Goal: Information Seeking & Learning: Learn about a topic

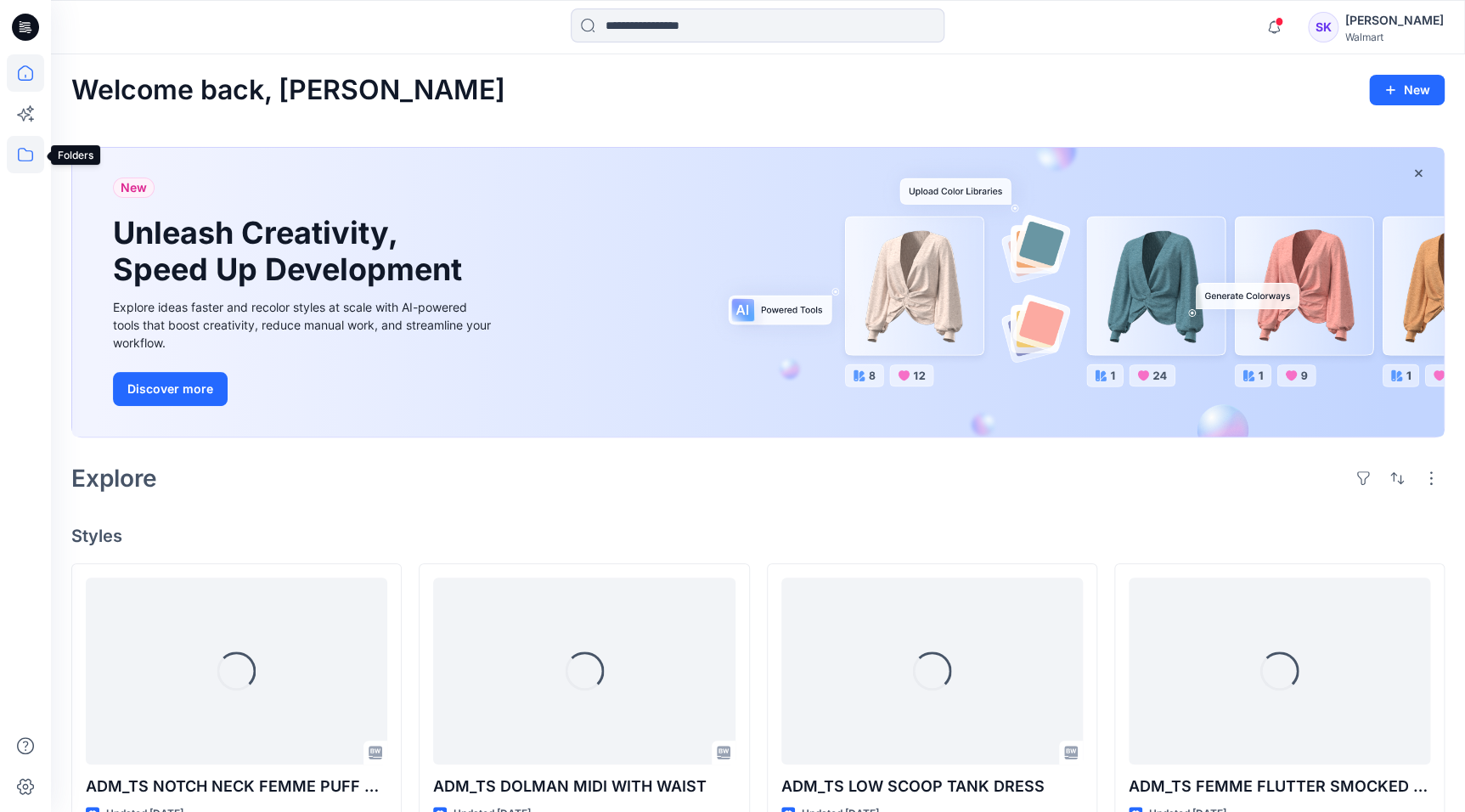
click at [35, 154] on icon at bounding box center [25, 154] width 37 height 37
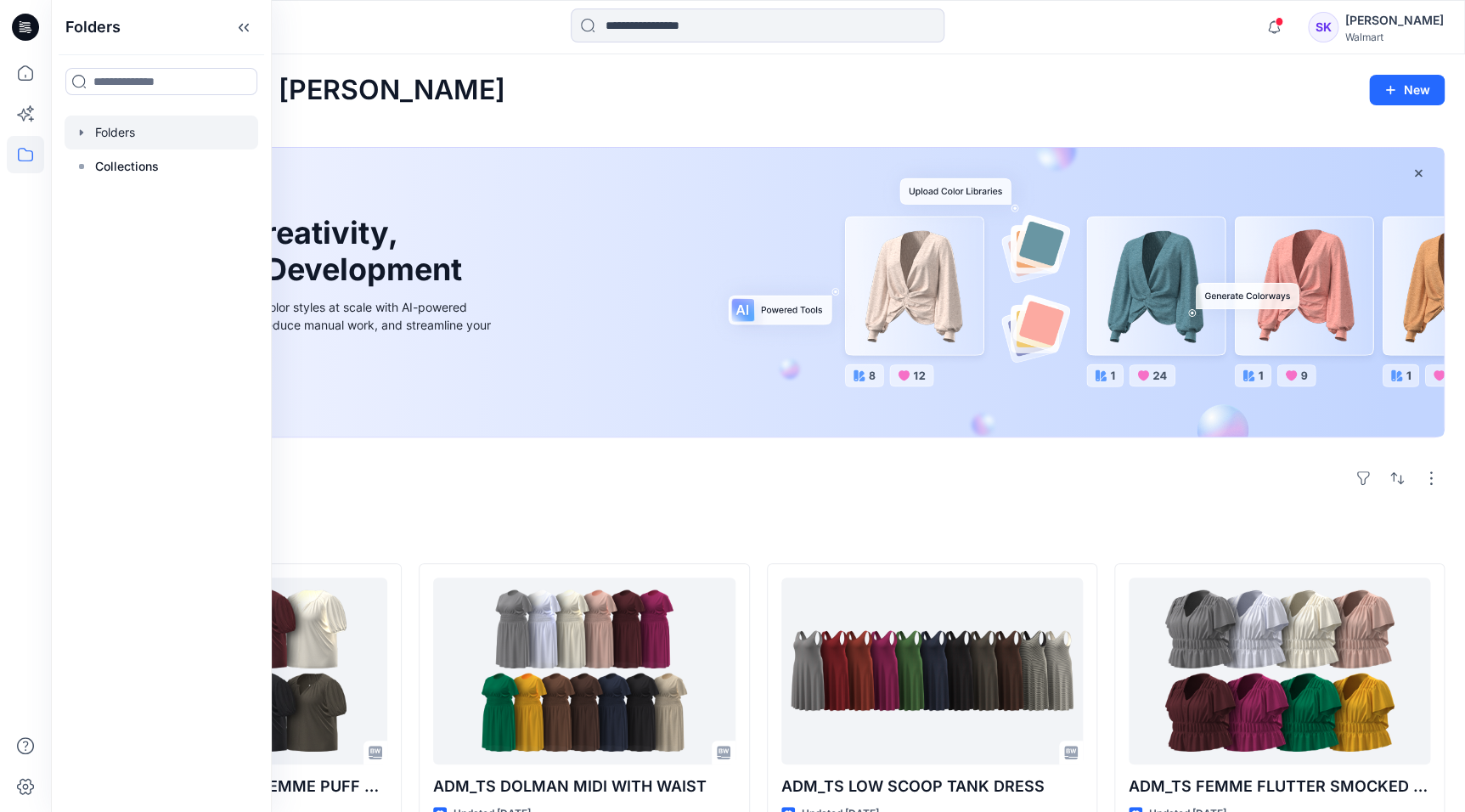
click at [118, 136] on div at bounding box center [162, 132] width 194 height 34
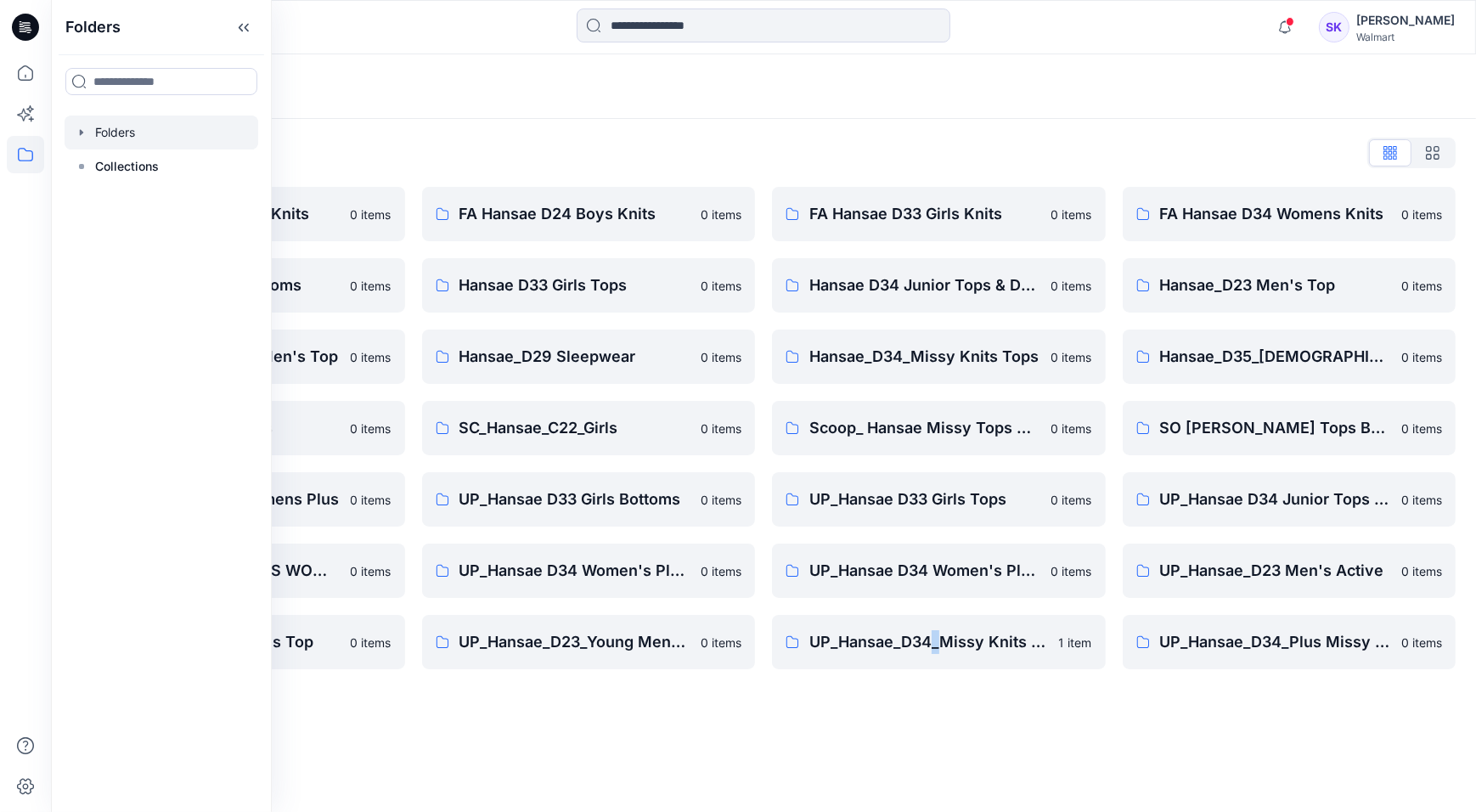
click at [937, 733] on div "Folders Folders List FA Hansae D23 Mens Knits 0 items Hansae D33 Girls Bottoms …" at bounding box center [764, 433] width 1426 height 757
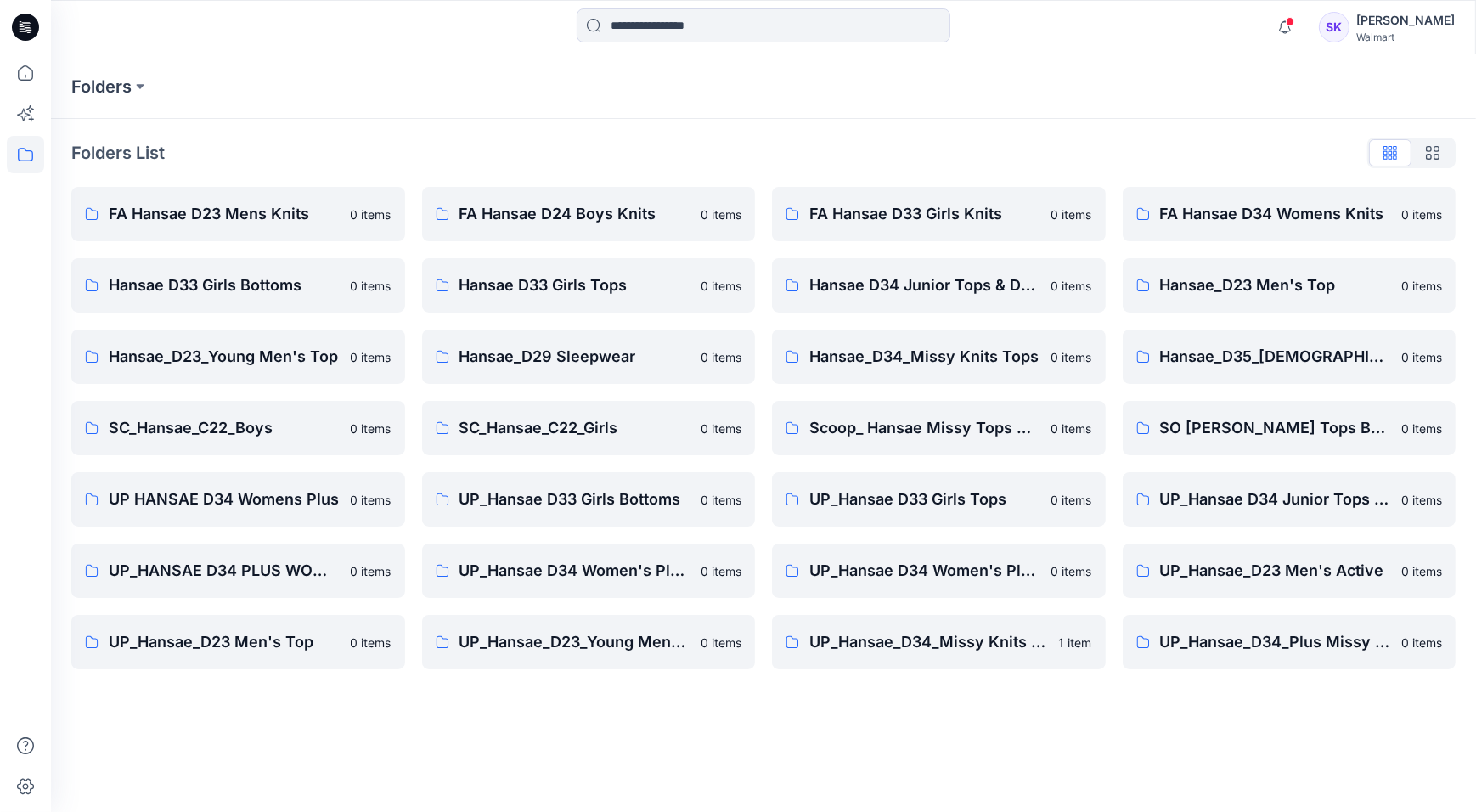
drag, startPoint x: 937, startPoint y: 733, endPoint x: 849, endPoint y: 703, distance: 93.0
click at [849, 704] on div "Folders Folders List FA Hansae D23 Mens Knits 0 items Hansae D33 Girls Bottoms …" at bounding box center [764, 433] width 1426 height 757
click at [925, 640] on p "UP_Hansae_D34_Missy Knits Tops" at bounding box center [929, 642] width 239 height 24
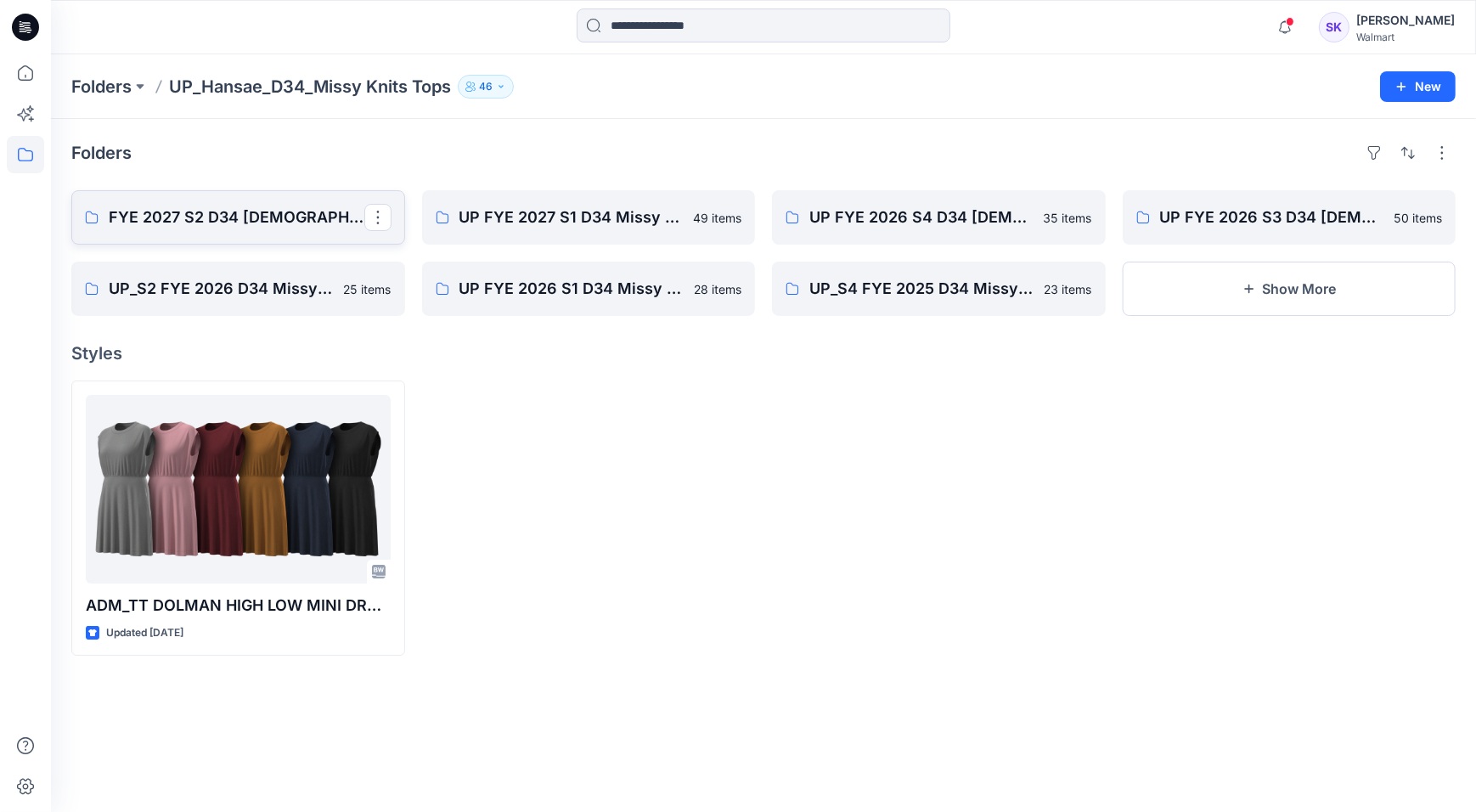
click at [260, 227] on p "FYE 2027 S2 D34 [DEMOGRAPHIC_DATA] Tops - Hansae" at bounding box center [236, 217] width 256 height 24
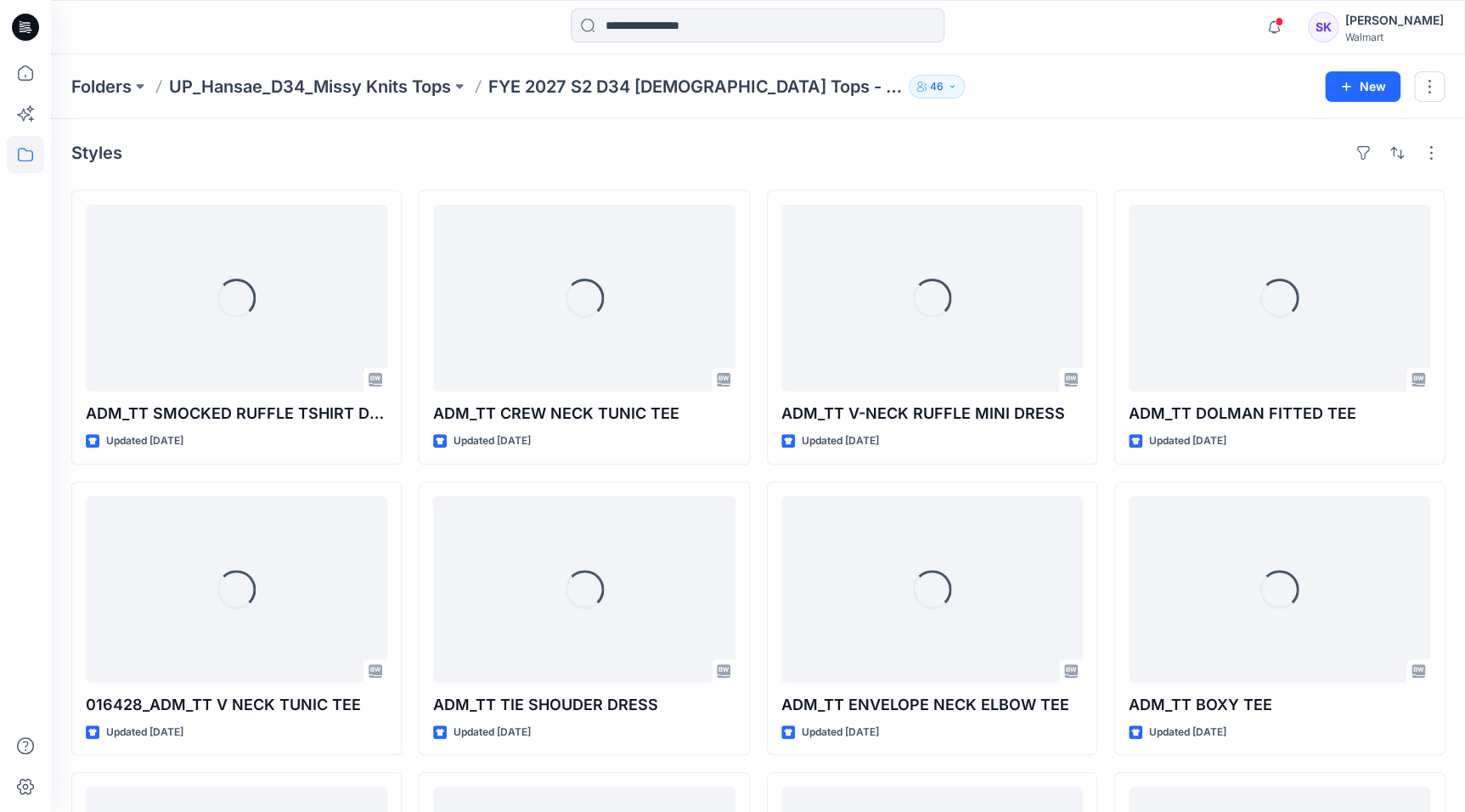
click at [1094, 123] on div "Styles Loading... ADM_TT SMOCKED RUFFLE TSHIRT DRESS Updated 6 days ago Loading…" at bounding box center [759, 623] width 1415 height 1009
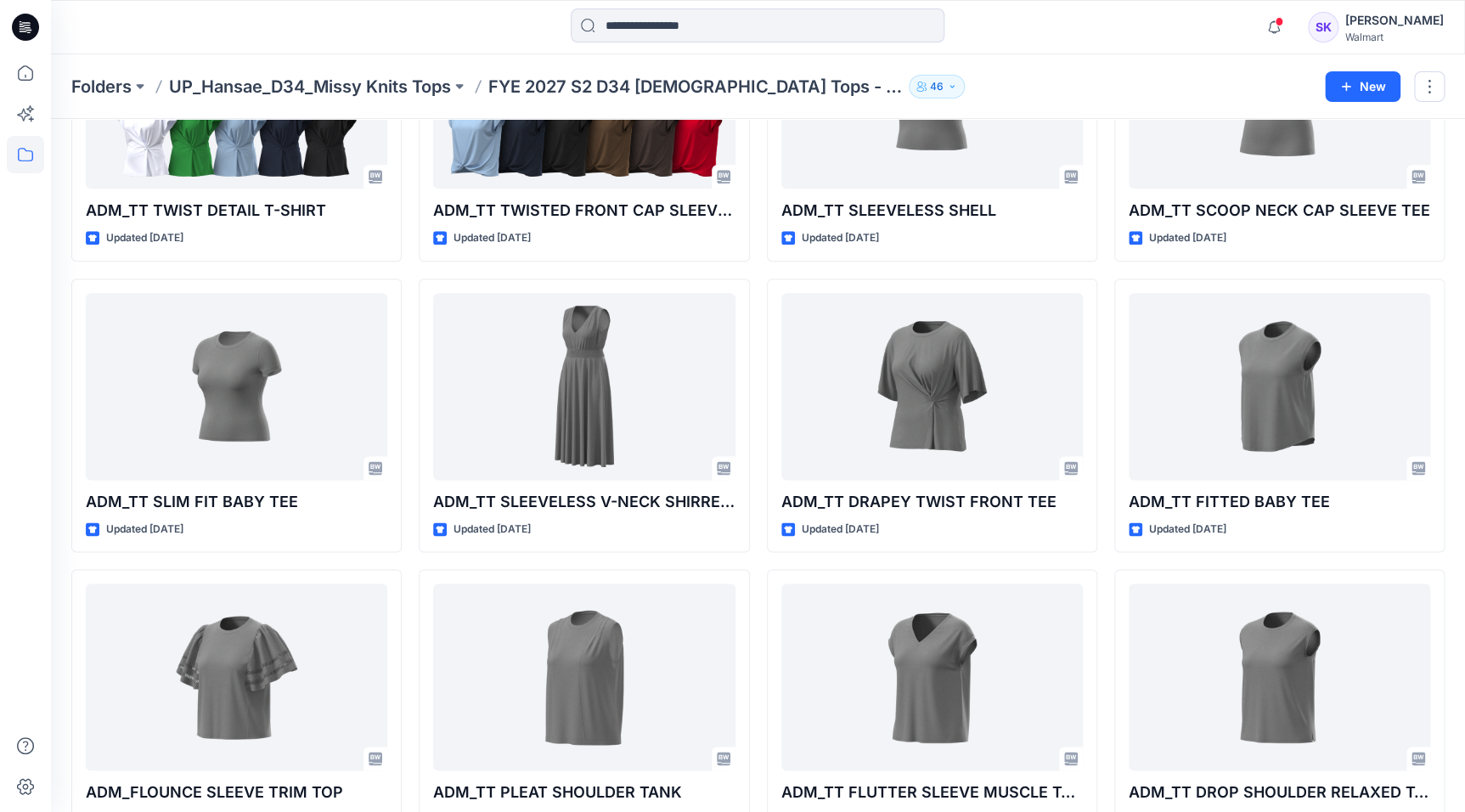
scroll to position [834, 0]
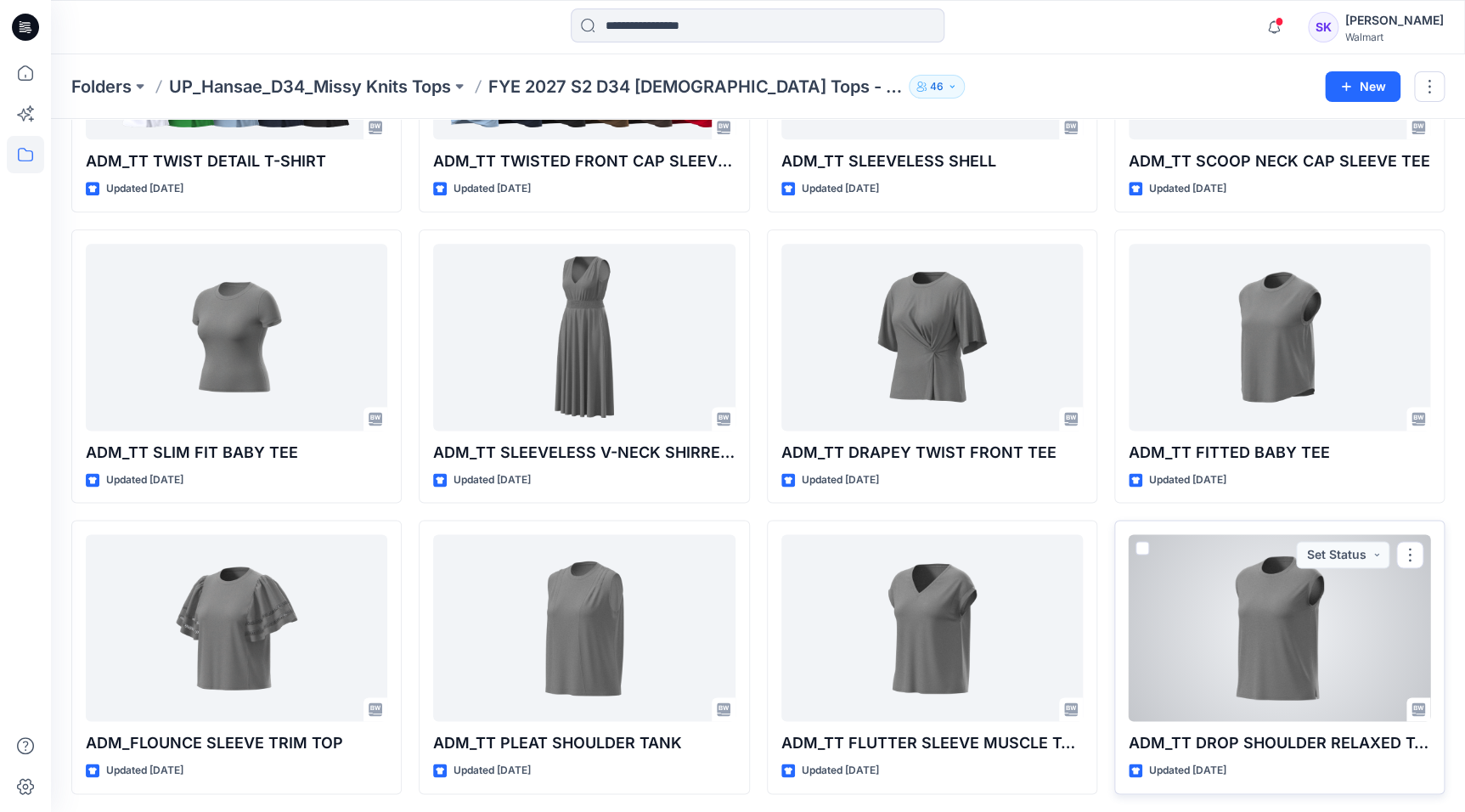
click at [1284, 630] on div at bounding box center [1280, 627] width 301 height 187
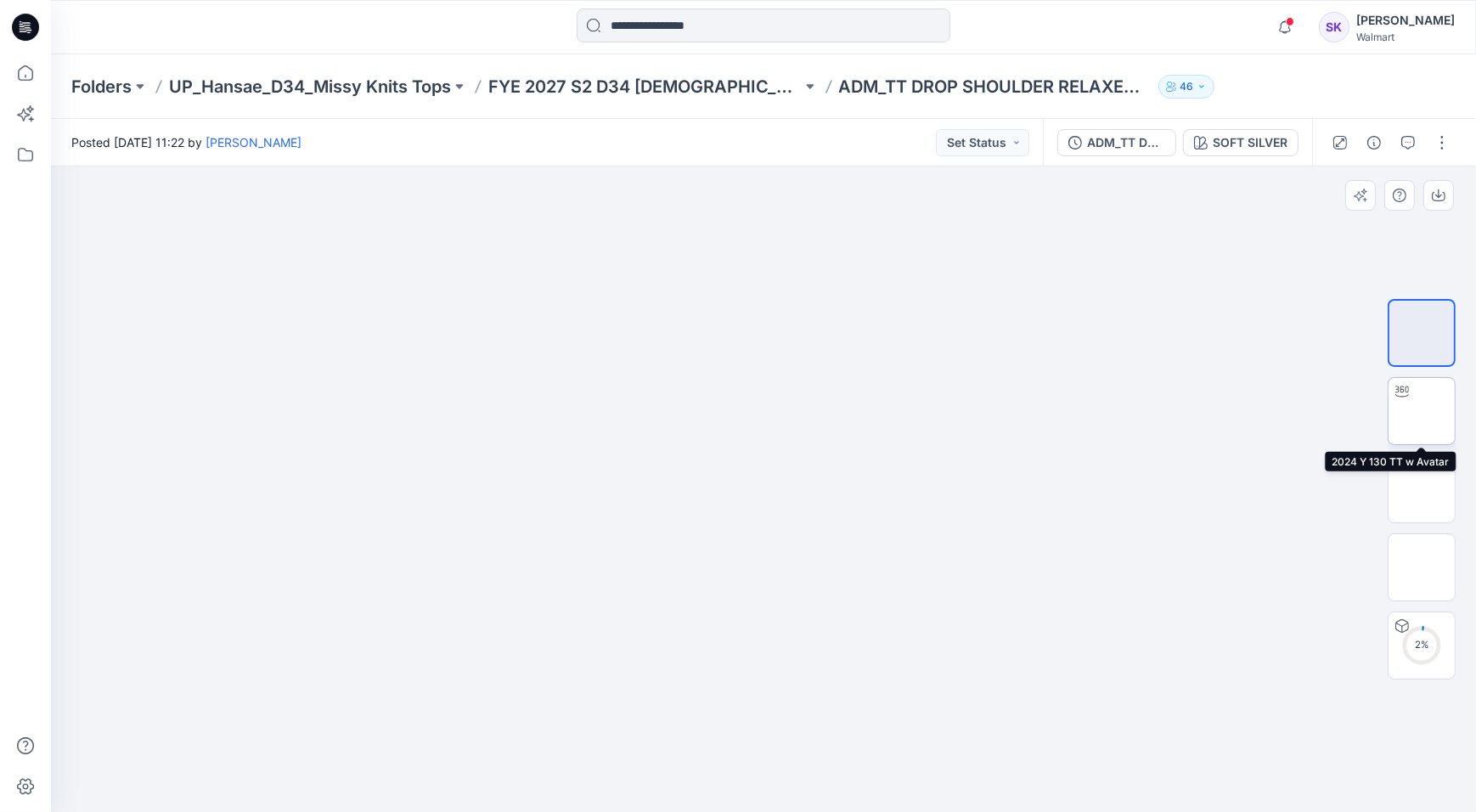
click at [1422, 411] on img at bounding box center [1422, 411] width 0 height 0
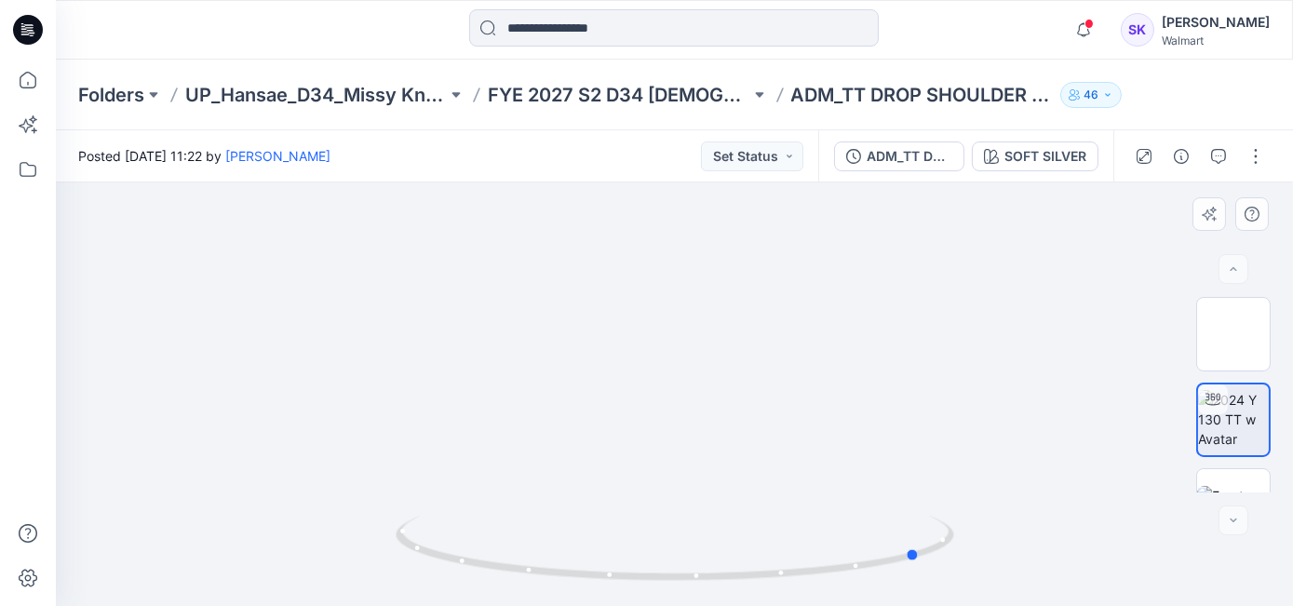
drag, startPoint x: 759, startPoint y: 575, endPoint x: 1006, endPoint y: 554, distance: 247.5
click at [1006, 554] on div at bounding box center [674, 393] width 1237 height 423
drag, startPoint x: 745, startPoint y: 581, endPoint x: 828, endPoint y: 574, distance: 84.0
click at [828, 574] on icon at bounding box center [677, 551] width 563 height 70
drag, startPoint x: 774, startPoint y: 581, endPoint x: 491, endPoint y: 580, distance: 282.9
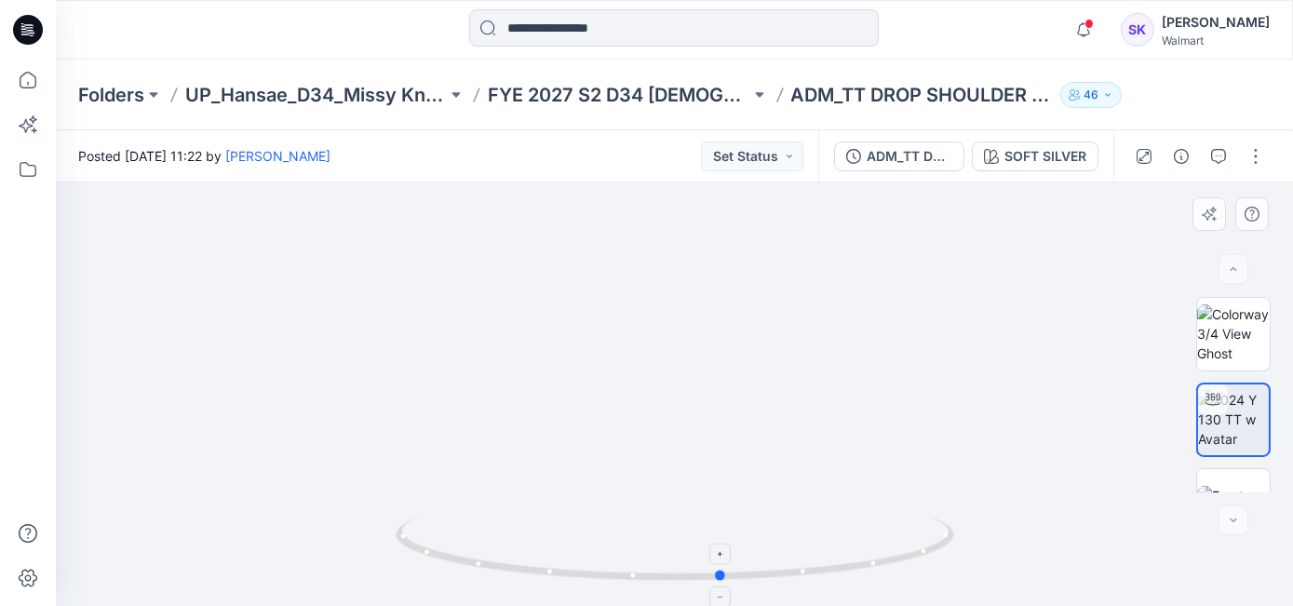
click at [491, 580] on icon at bounding box center [677, 551] width 563 height 70
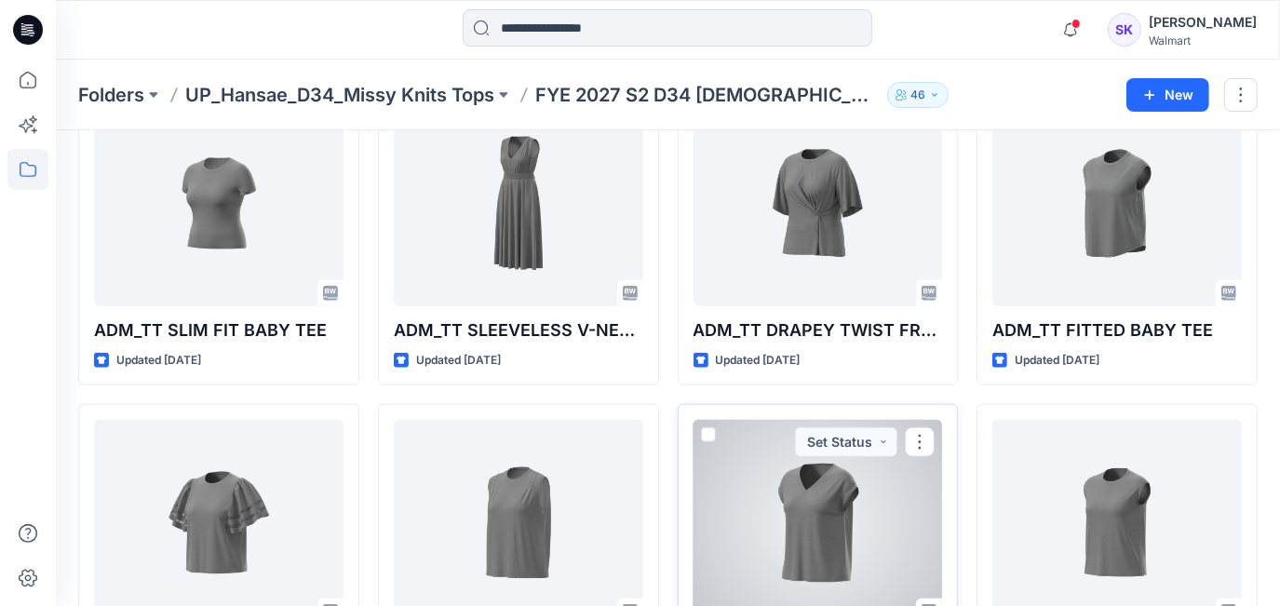
scroll to position [1051, 0]
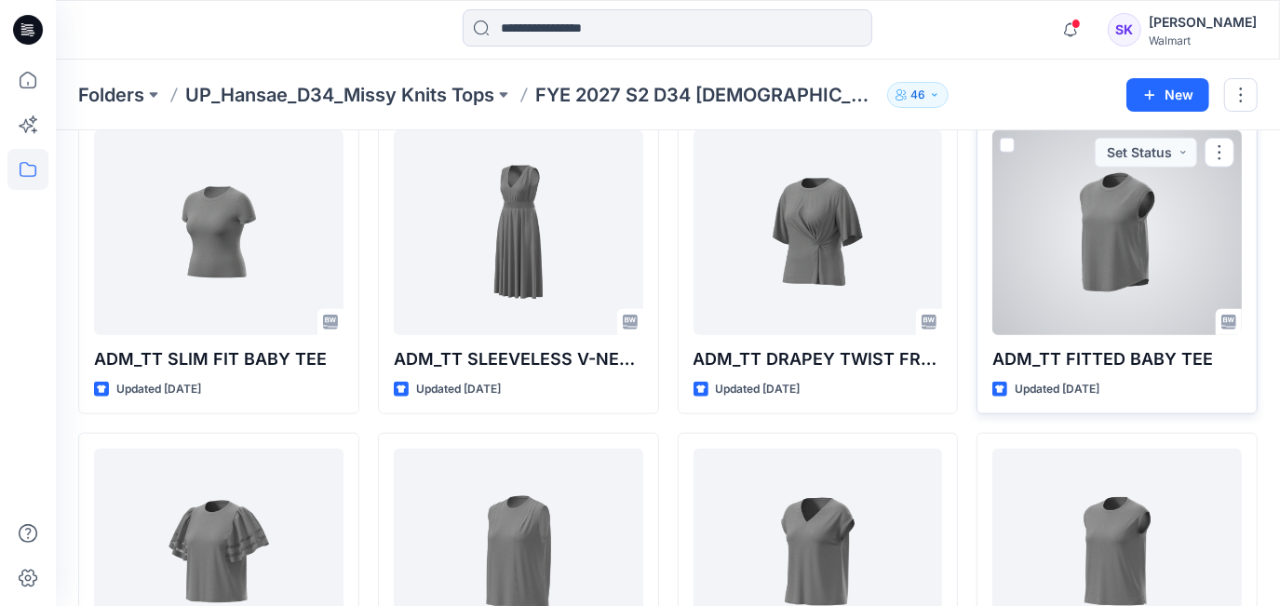
click at [1129, 271] on div at bounding box center [1116, 232] width 249 height 205
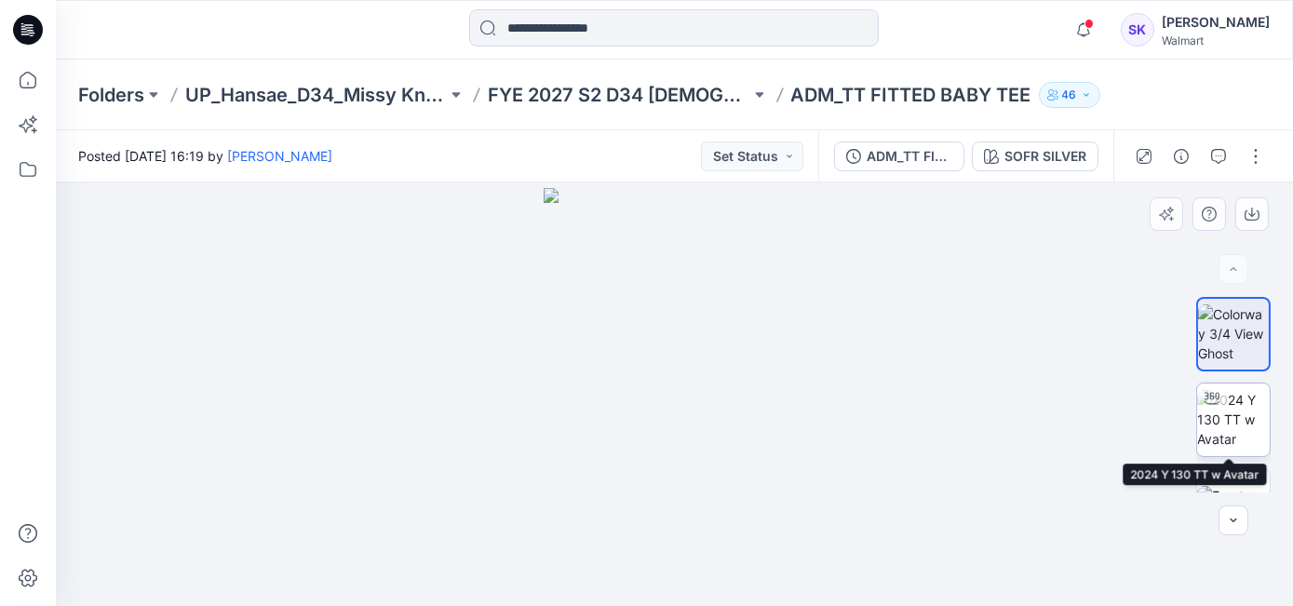
click at [1234, 416] on img at bounding box center [1233, 419] width 73 height 59
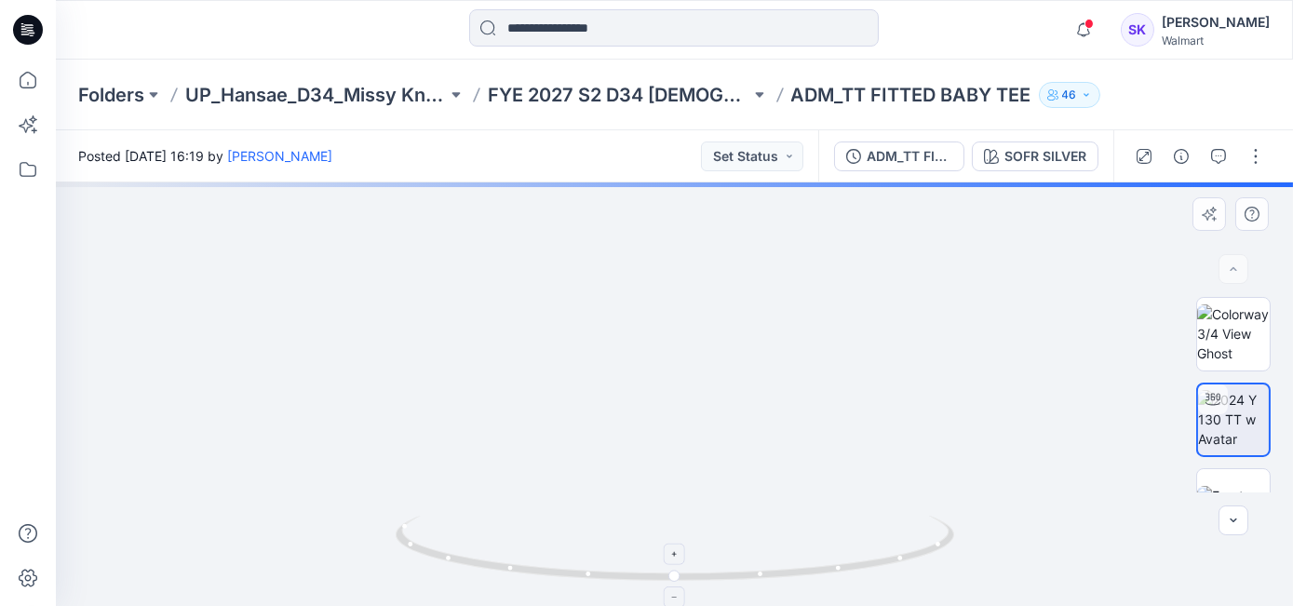
click at [864, 567] on icon at bounding box center [677, 551] width 563 height 70
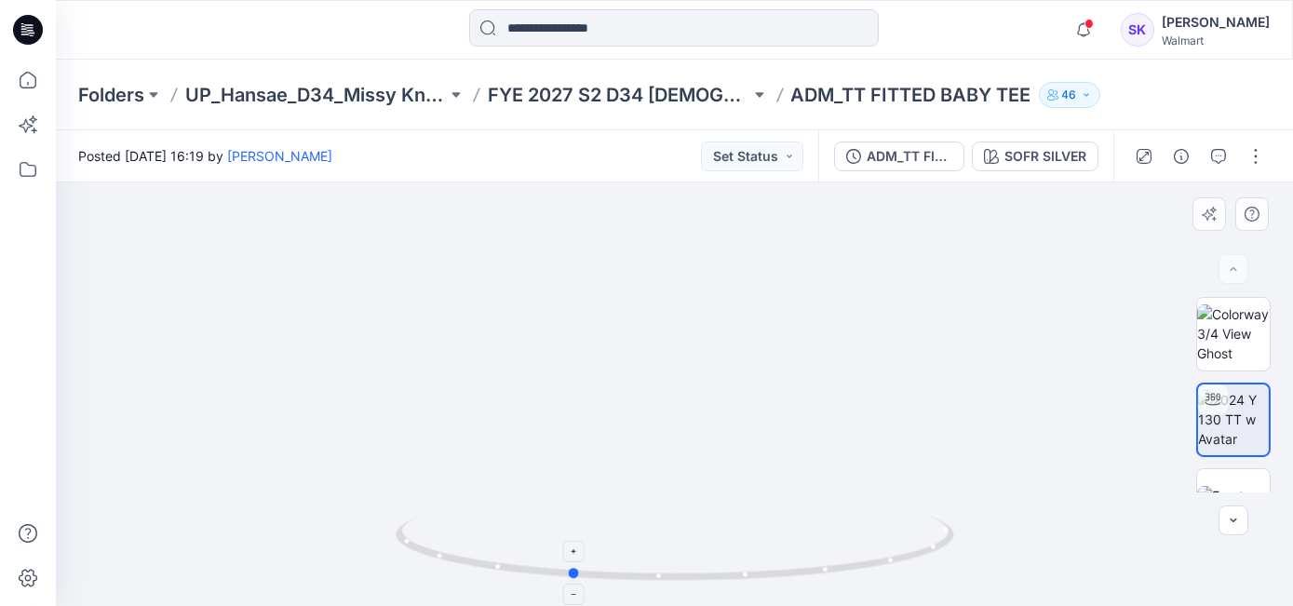
drag, startPoint x: 585, startPoint y: 578, endPoint x: 898, endPoint y: 562, distance: 313.1
click at [898, 562] on icon at bounding box center [677, 551] width 563 height 70
drag, startPoint x: 713, startPoint y: 583, endPoint x: 850, endPoint y: 538, distance: 143.9
click at [920, 585] on div at bounding box center [675, 559] width 558 height 93
drag, startPoint x: 765, startPoint y: 581, endPoint x: 739, endPoint y: 582, distance: 26.1
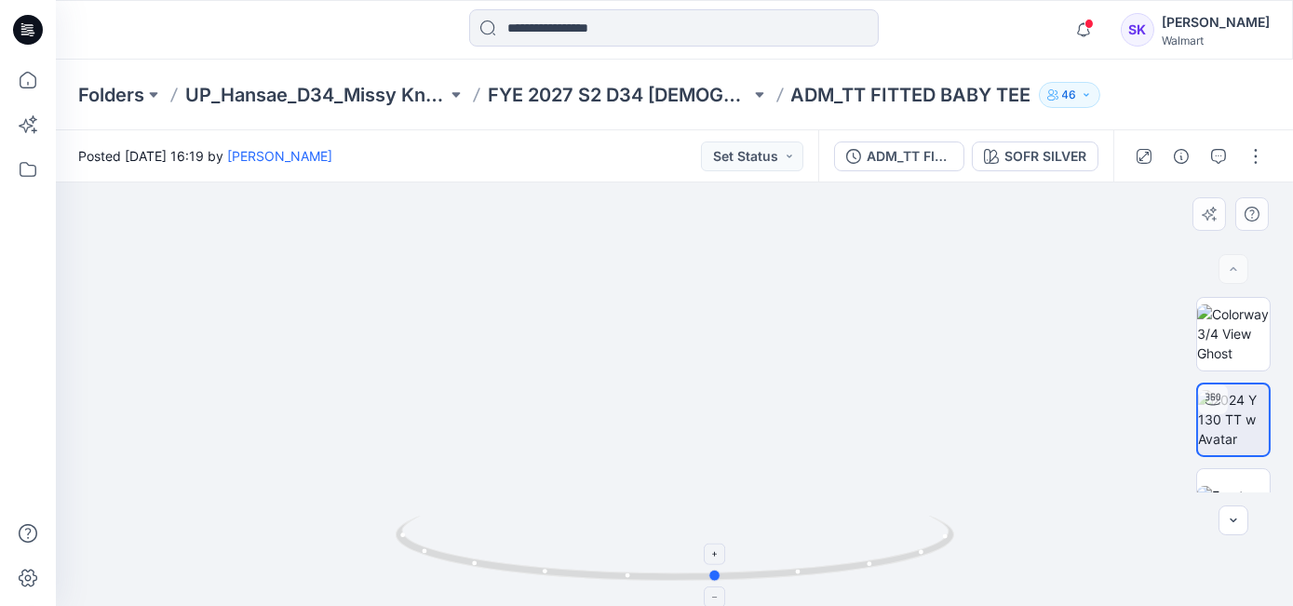
click at [739, 582] on icon at bounding box center [677, 551] width 563 height 70
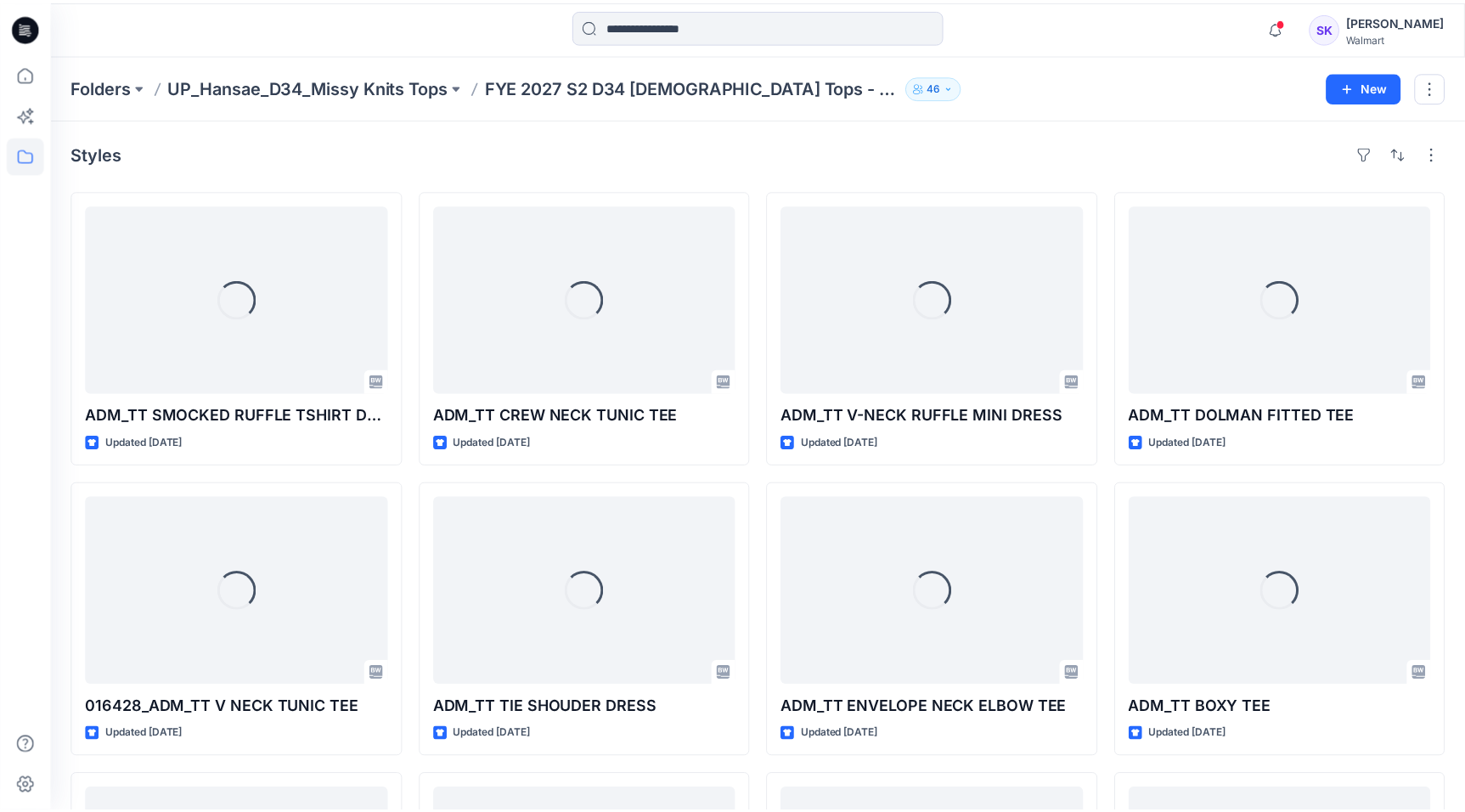
scroll to position [834, 0]
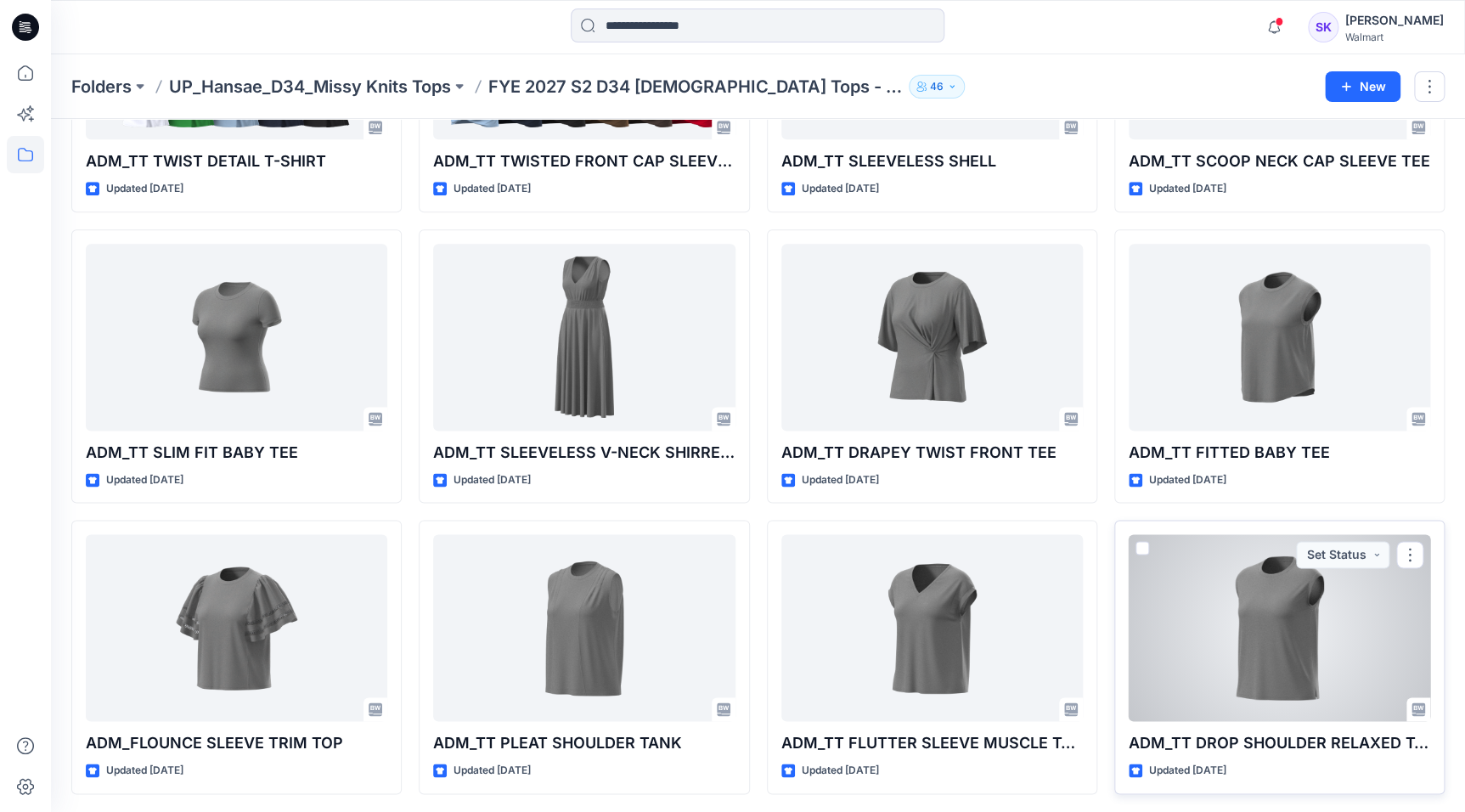
click at [1167, 552] on div at bounding box center [1280, 627] width 301 height 187
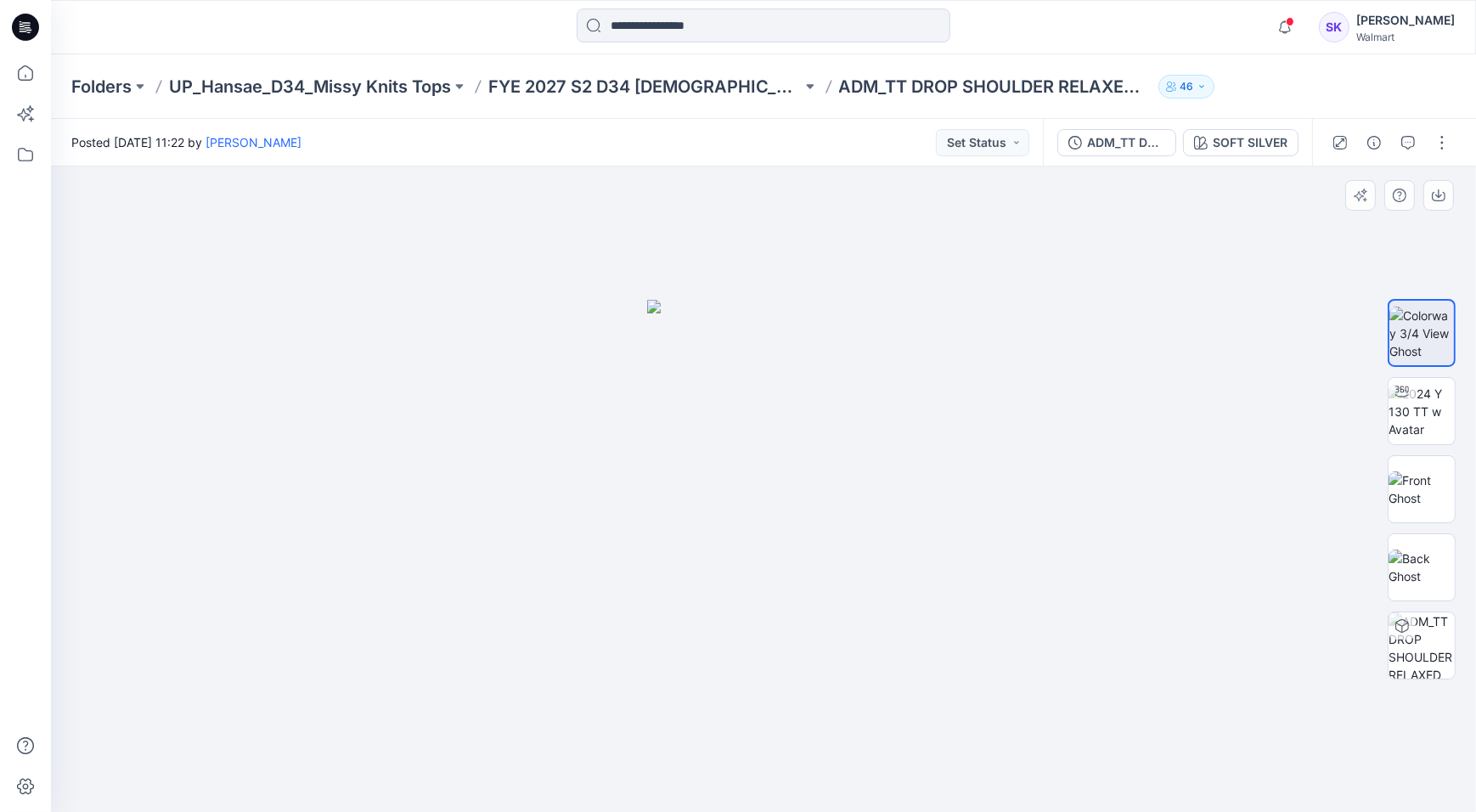
drag, startPoint x: 816, startPoint y: 202, endPoint x: 1474, endPoint y: 787, distance: 880.4
click at [1167, 552] on html "Notifications Your style ADM_TS NOTCH NECK FEMME PUFF SLEEVE TOP has been updat…" at bounding box center [738, 406] width 1476 height 812
click at [162, 37] on div at bounding box center [229, 26] width 356 height 37
click at [1167, 413] on img at bounding box center [1422, 411] width 67 height 54
click at [159, 27] on div at bounding box center [229, 26] width 356 height 37
